Goal: Ask a question

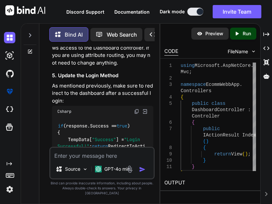
scroll to position [3639, 0]
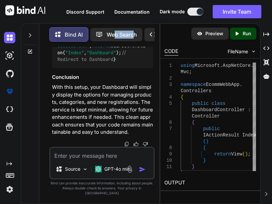
drag, startPoint x: 115, startPoint y: 42, endPoint x: 135, endPoint y: 43, distance: 19.7
click at [135, 43] on div "Bind AI Web Search Created with Pixso. Code Generator" at bounding box center [101, 35] width 105 height 20
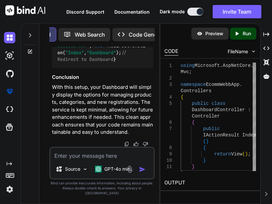
click at [144, 37] on div "Created with Pixso. Code Generator" at bounding box center [143, 34] width 62 height 13
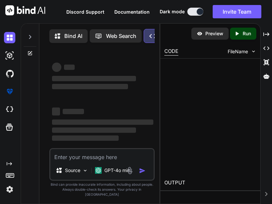
type textarea "x"
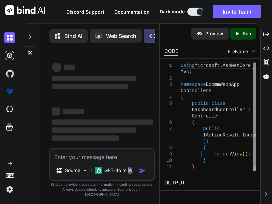
click at [144, 32] on div "Created with Pixso. Code Generator" at bounding box center [175, 36] width 63 height 14
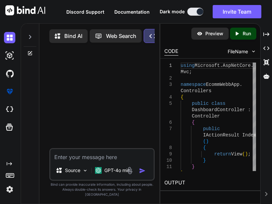
click at [150, 36] on icon at bounding box center [152, 36] width 7 height 4
click at [69, 36] on p "Bind AI" at bounding box center [73, 36] width 18 height 8
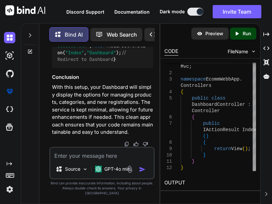
scroll to position [3792, 0]
click at [244, 33] on p "Run" at bounding box center [247, 33] width 8 height 7
click at [116, 160] on textarea at bounding box center [101, 154] width 103 height 12
click at [87, 160] on textarea at bounding box center [101, 154] width 103 height 12
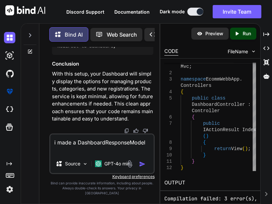
click at [67, 145] on textarea "i made a DashboardResponseModel" at bounding box center [101, 145] width 103 height 20
click at [67, 143] on textarea "i made a DashboardResponseModel" at bounding box center [101, 145] width 103 height 20
click at [52, 148] on textarea "i made a DashboardResponseModel" at bounding box center [101, 145] width 103 height 20
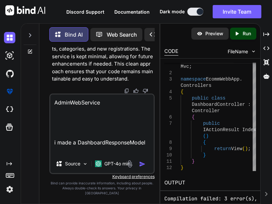
paste textarea "using EcommAPI.[MEDICAL_DATA].ApiServices.Implementations; using EcommAPI.[MEDI…"
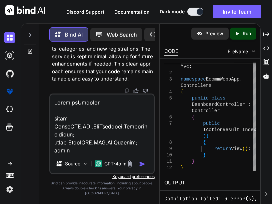
scroll to position [1857, 0]
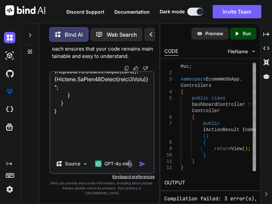
click at [56, 155] on textarea at bounding box center [101, 113] width 103 height 83
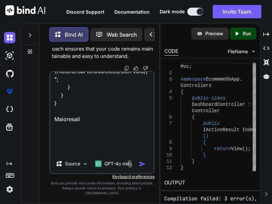
paste textarea "using EcommAPI.[MEDICAL_DATA].WebService.Interface; using EcommAPI.DAL.Connecti…"
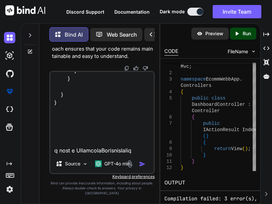
scroll to position [2770, 0]
click at [71, 136] on textarea at bounding box center [101, 113] width 103 height 83
click at [70, 130] on textarea at bounding box center [101, 113] width 103 height 83
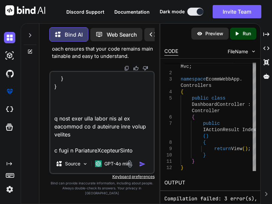
click at [58, 117] on textarea at bounding box center [101, 113] width 103 height 83
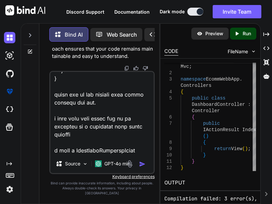
scroll to position [2794, 0]
click at [89, 130] on textarea at bounding box center [101, 113] width 103 height 83
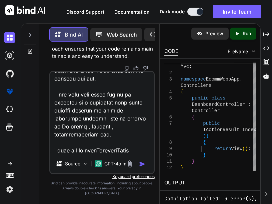
scroll to position [2810, 0]
click at [137, 160] on div "Source GPT-4o min.." at bounding box center [101, 122] width 105 height 103
click at [61, 160] on div "Source GPT-4o min.." at bounding box center [101, 122] width 105 height 103
click at [59, 155] on textarea at bounding box center [101, 113] width 103 height 83
paste textarea "public class DashboardResponseModel { public int ProductData{ get; set; } publi…"
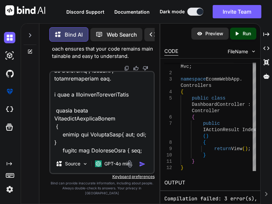
scroll to position [2897, 0]
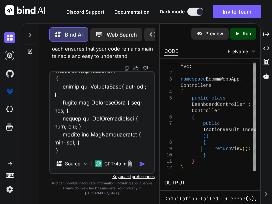
click at [64, 160] on div "Source GPT-4o min.." at bounding box center [101, 122] width 105 height 103
click at [66, 155] on textarea at bounding box center [101, 113] width 103 height 83
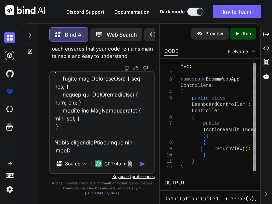
scroll to position [2921, 0]
type textarea "AdminWebService using EcommAPI.[MEDICAL_DATA].ApiServices.Implementations; usin…"
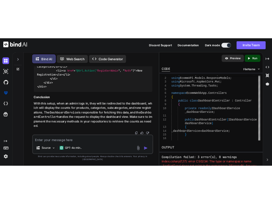
scroll to position [3736, 0]
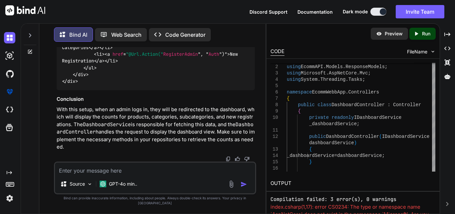
drag, startPoint x: 81, startPoint y: 87, endPoint x: 112, endPoint y: 124, distance: 48.0
copy code "public async Task<DashboardResponseModel> GetDashboardData () { var productCoun…"
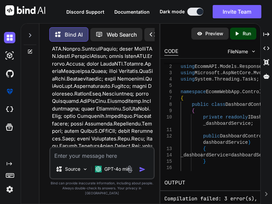
scroll to position [6106, 0]
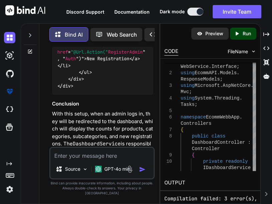
click at [117, 159] on textarea at bounding box center [101, 154] width 103 height 12
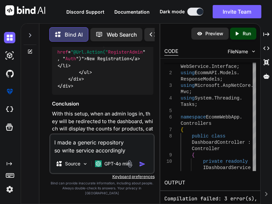
click at [125, 147] on textarea "I made a generic repository so write service accordingly" at bounding box center [101, 145] width 103 height 20
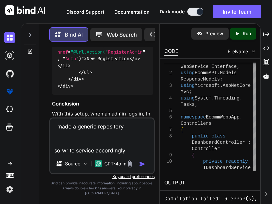
paste textarea "using Dapper; using Dapper.Contrib.Extensions; using EcommAPI.DAL.Connections; …"
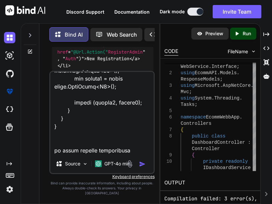
type textarea "I made a generic repository using Dapper; using Dapper.Contrib.Extensions; usin…"
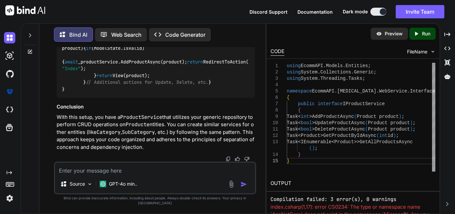
scroll to position [5170, 0]
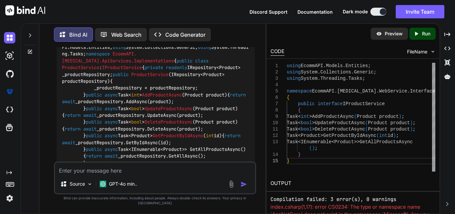
scroll to position [4303, 0]
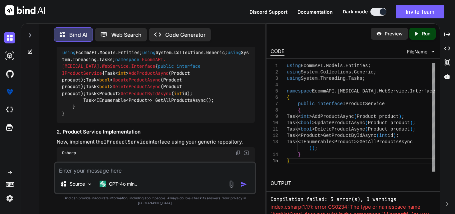
click at [98, 174] on textarea at bounding box center [155, 168] width 200 height 12
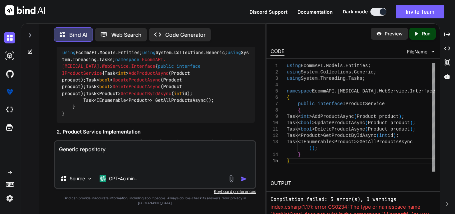
paste textarea "using EcommAPI.[MEDICAL_DATA].WebService.Interface; using EcommAPI.Constant; us…"
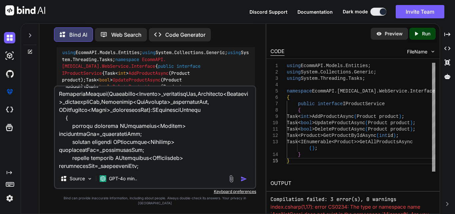
scroll to position [0, 0]
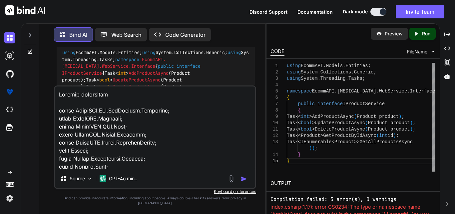
click at [57, 100] on textarea at bounding box center [155, 127] width 200 height 83
click at [100, 108] on textarea at bounding box center [155, 127] width 200 height 83
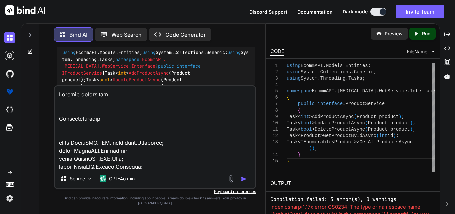
click at [125, 97] on textarea at bounding box center [155, 127] width 200 height 83
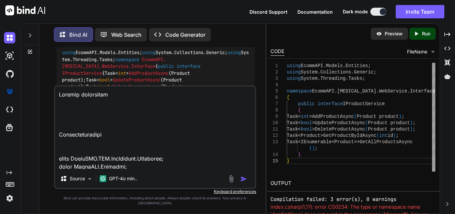
paste textarea "using Dapper; using Dapper.Contrib.Extensions; using EcommAPI.DAL.Connections; …"
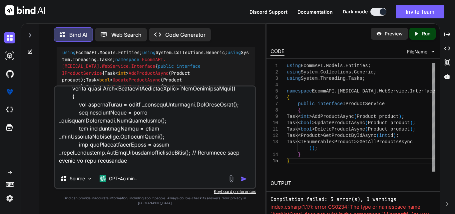
scroll to position [1674, 0]
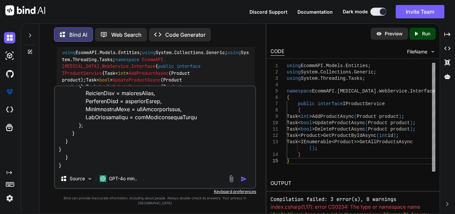
click at [66, 169] on textarea at bounding box center [155, 127] width 200 height 83
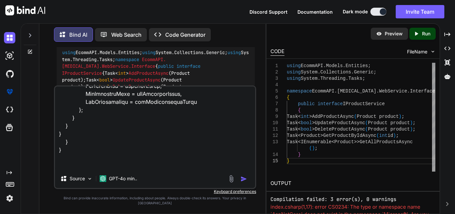
type textarea "Generic repository using Dapper; using Dapper.Contrib.Extensions; using EcommAP…"
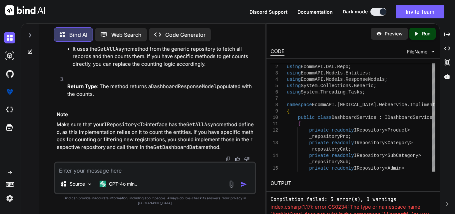
scroll to position [6558, 0]
drag, startPoint x: 81, startPoint y: 62, endPoint x: 120, endPoint y: 93, distance: 50.3
copy code "public async Task<DashboardResponseModel> GetDashboardData () { // Assuming you…"
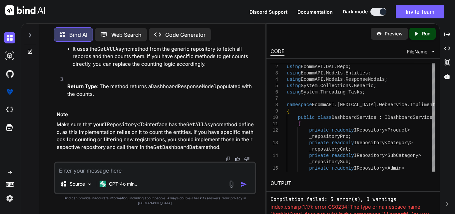
scroll to position [6258, 0]
click at [127, 173] on textarea at bounding box center [155, 168] width 200 height 12
paste textarea "have methods to get the counts in your repositories"
click at [170, 174] on textarea "i dont have methods to get the counts in your repositories" at bounding box center [155, 168] width 200 height 12
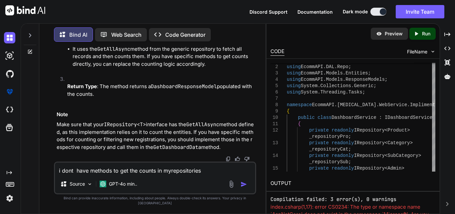
type textarea "i dont have methods to get the counts in my repositories"
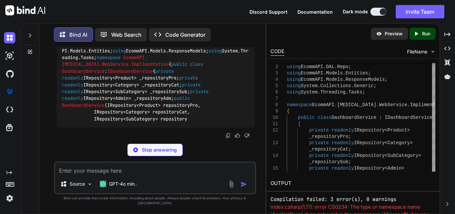
scroll to position [6911, 0]
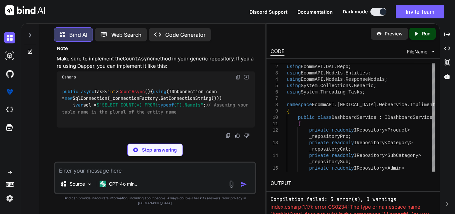
scroll to position [7245, 0]
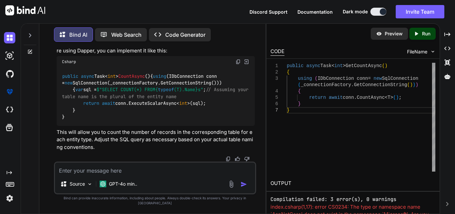
click at [108, 174] on textarea at bounding box center [155, 168] width 200 height 12
type textarea "is it important to write count method"
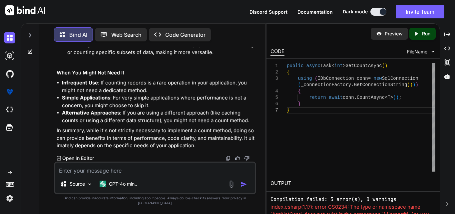
scroll to position [7861, 0]
click at [144, 174] on textarea at bounding box center [155, 168] width 200 height 12
click at [138, 170] on textarea at bounding box center [155, 168] width 200 height 12
click at [136, 174] on textarea at bounding box center [155, 168] width 200 height 12
paste textarea ": 'Some services are not able to be constructed (Error while validating the ser…"
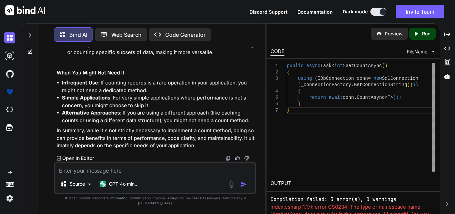
type textarea ": 'Some services are not able to be constructed (Error while validating the ser…"
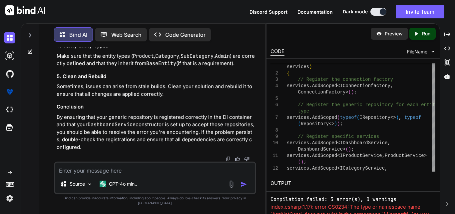
scroll to position [8508, 0]
click at [90, 172] on textarea at bounding box center [155, 168] width 200 height 12
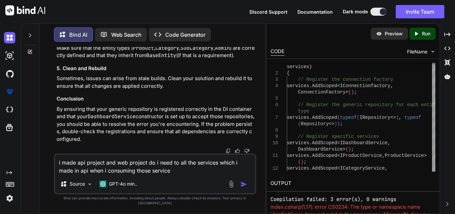
type textarea "i made api project and web project do i need to all the services which i made i…"
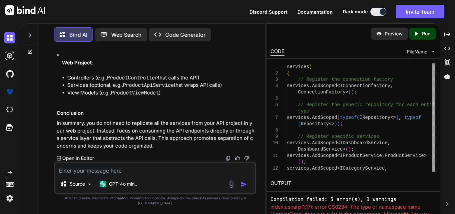
scroll to position [8853, 0]
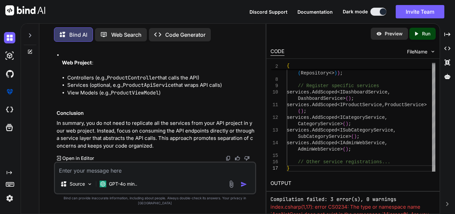
click at [76, 174] on textarea at bounding box center [155, 168] width 200 height 12
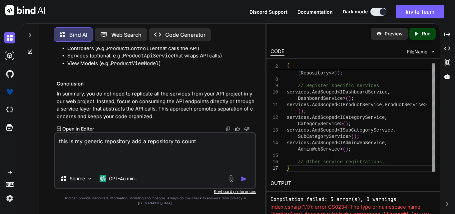
paste textarea "using Dapper; using Dapper.Contrib.Extensions; using EcommAPI.DAL.Connections; …"
type textarea "this is my generic repository add a repository to count using Dapper; using Dap…"
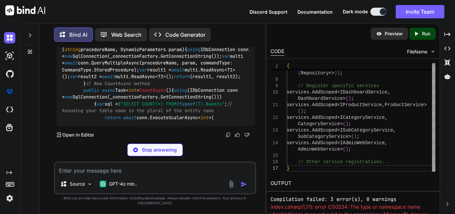
scroll to position [10708, 0]
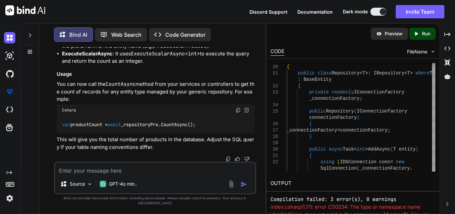
drag, startPoint x: 82, startPoint y: 76, endPoint x: 105, endPoint y: 134, distance: 62.7
copy code "public async Task< int > CountAsync () { using (IDbConnection conn = new SqlCon…"
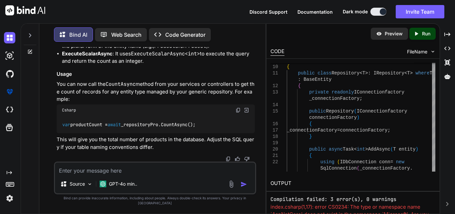
click at [116, 174] on textarea at bounding box center [155, 168] width 200 height 12
paste textarea "System.AggregateException: 'Some services are not able to be constructed (Error…"
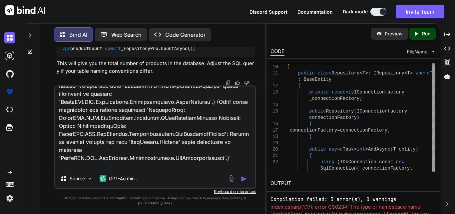
scroll to position [233, 0]
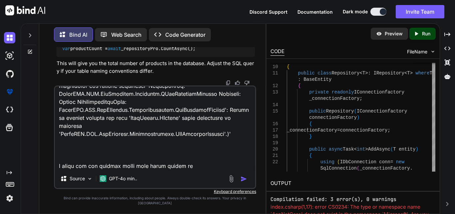
type textarea "System.AggregateException: 'Some services are not able to be constructed (Error…"
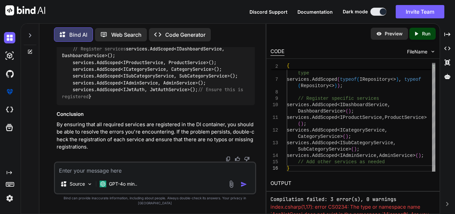
scroll to position [11466, 0]
drag, startPoint x: 62, startPoint y: 97, endPoint x: 173, endPoint y: 97, distance: 111.7
drag, startPoint x: 174, startPoint y: 117, endPoint x: 160, endPoint y: 105, distance: 18.2
